Goal: Navigation & Orientation: Find specific page/section

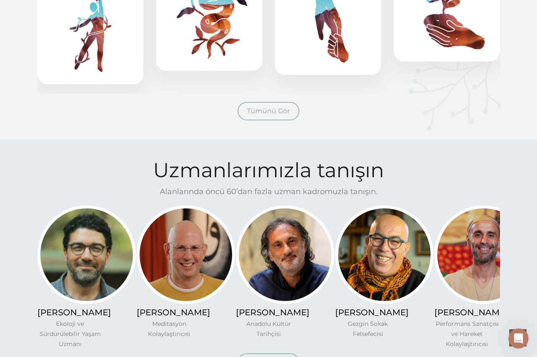
scroll to position [656, 0]
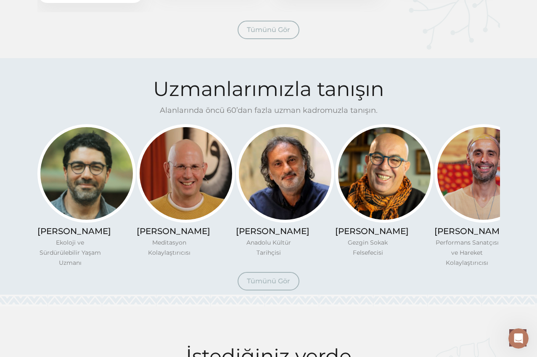
click at [261, 285] on span "Tümünü Gör" at bounding box center [268, 281] width 43 height 8
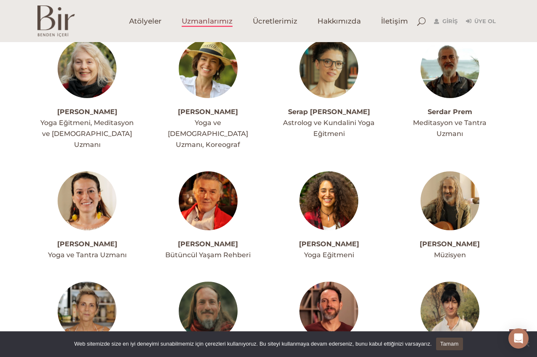
scroll to position [1990, 0]
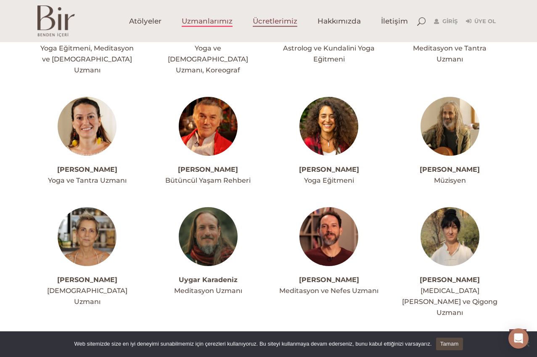
click at [271, 20] on span "Ücretlerimiz" at bounding box center [275, 21] width 45 height 10
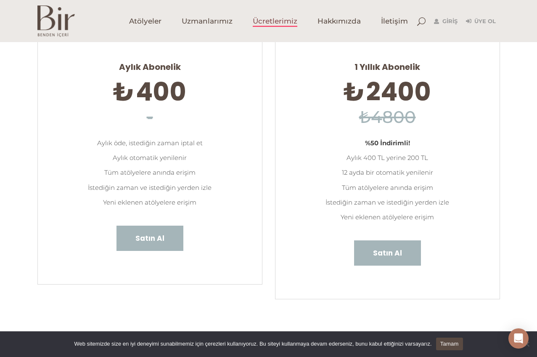
scroll to position [189, 0]
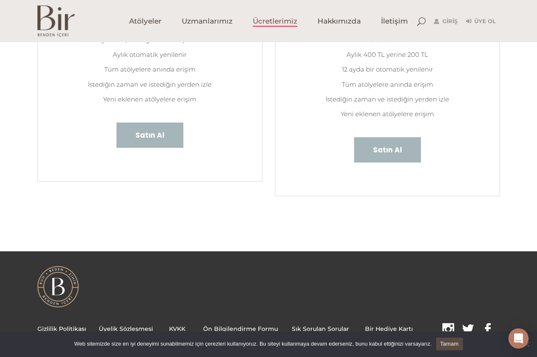
click at [331, 327] on link "Sık Sorulan Sorular" at bounding box center [320, 329] width 57 height 8
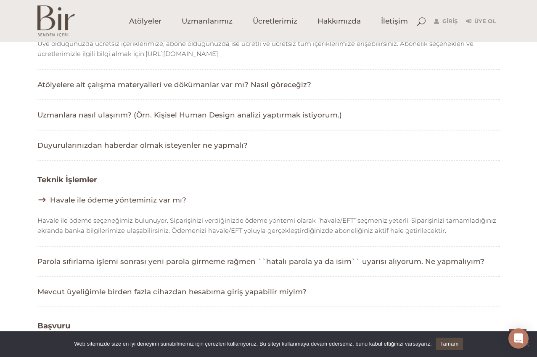
scroll to position [333, 0]
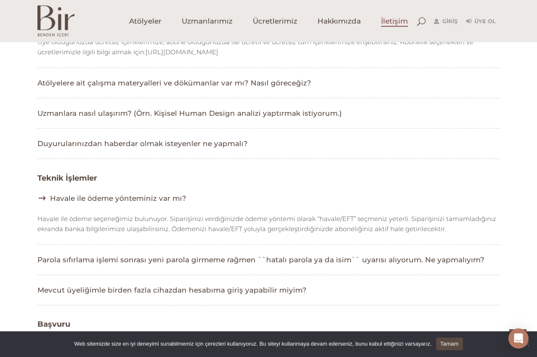
click at [392, 18] on span "İletişim" at bounding box center [394, 21] width 27 height 10
